Goal: Information Seeking & Learning: Understand process/instructions

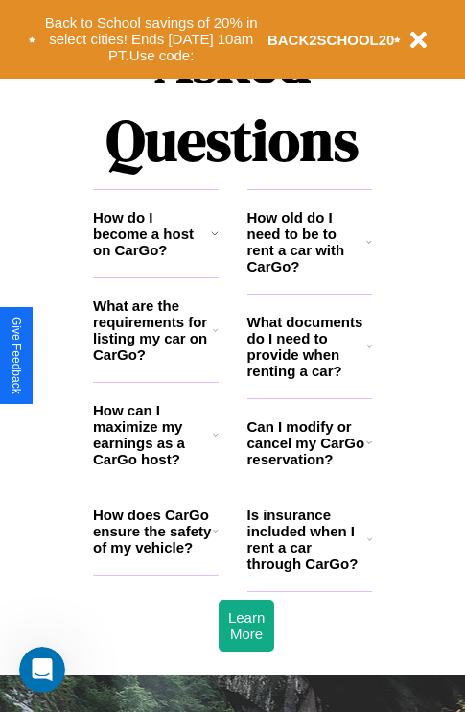
scroll to position [2324, 0]
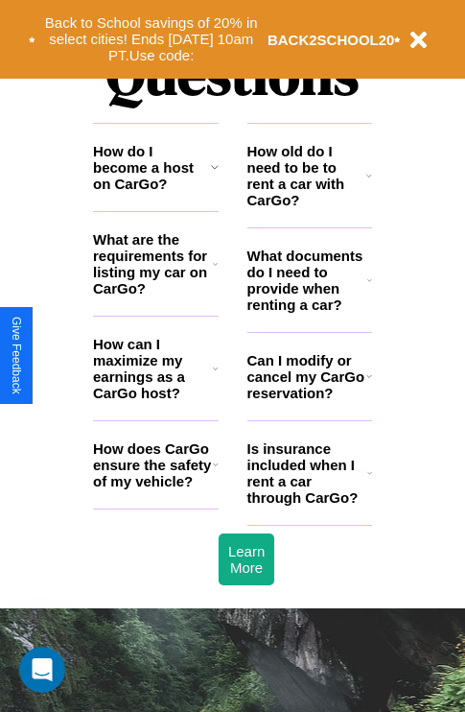
click at [215, 472] on icon at bounding box center [216, 464] width 6 height 15
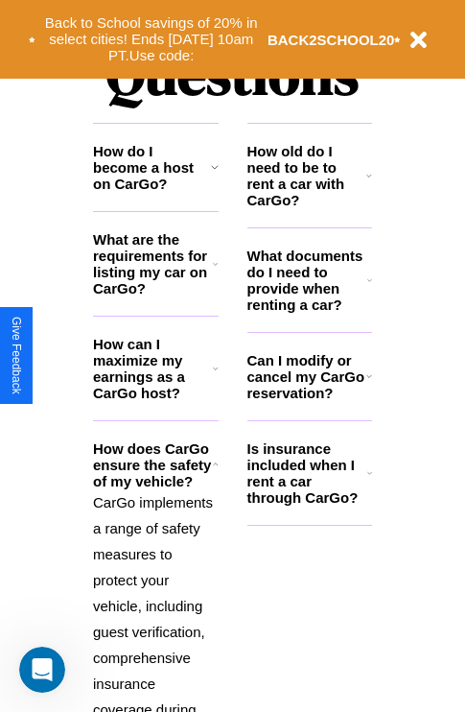
click at [369, 183] on icon at bounding box center [369, 175] width 6 height 15
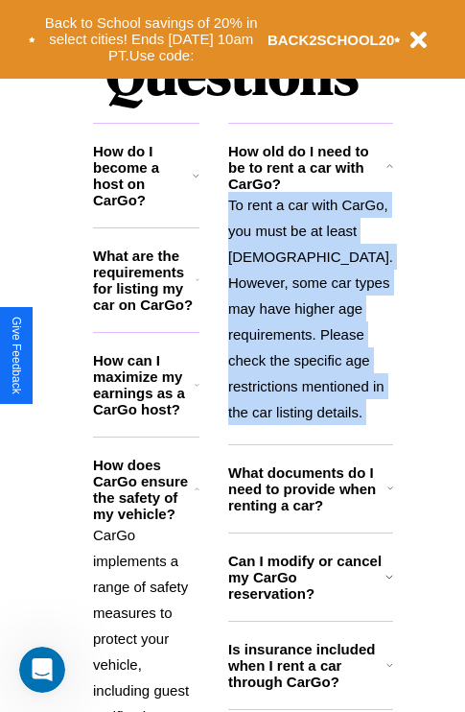
scroll to position [2401, 0]
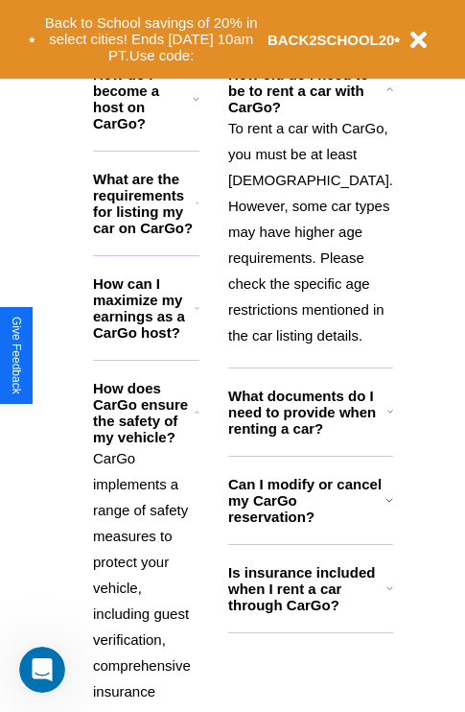
click at [309, 525] on h3 "Can I modify or cancel my CarGo reservation?" at bounding box center [306, 500] width 157 height 49
click at [309, 436] on h3 "What documents do I need to provide when renting a car?" at bounding box center [307, 412] width 159 height 49
